Goal: Entertainment & Leisure: Browse casually

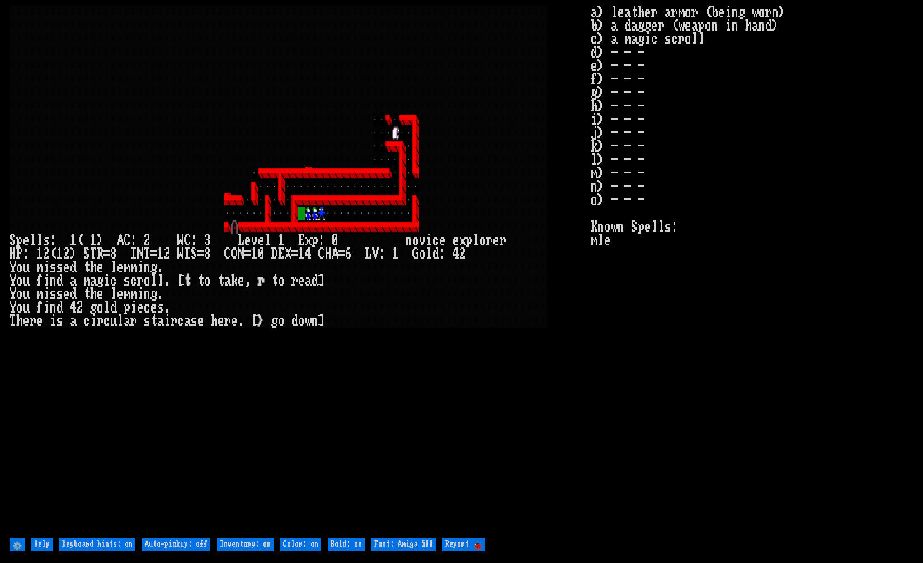
drag, startPoint x: 491, startPoint y: 351, endPoint x: 489, endPoint y: 341, distance: 10.8
click at [489, 342] on larn at bounding box center [301, 271] width 582 height 530
